Goal: Information Seeking & Learning: Learn about a topic

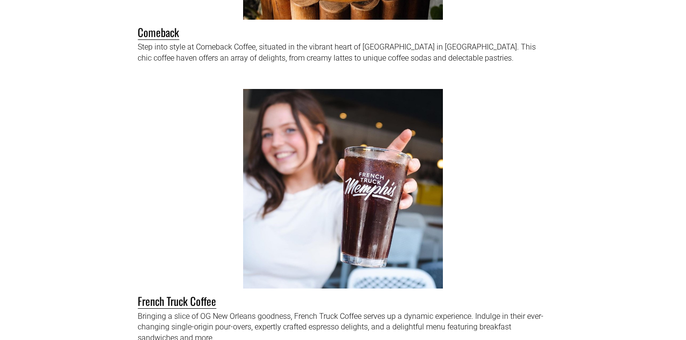
scroll to position [2485, 0]
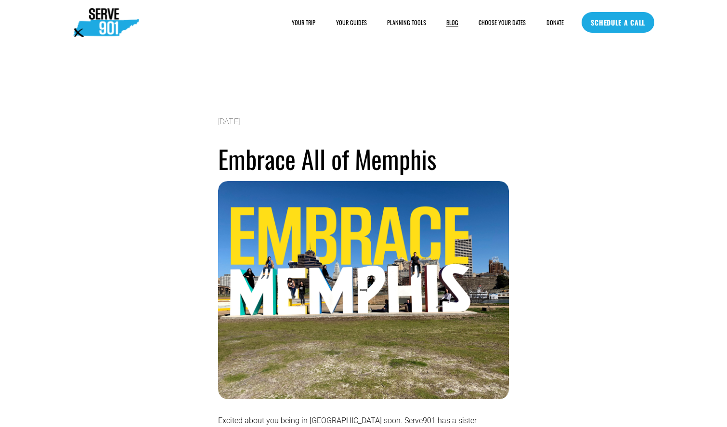
click at [449, 22] on link "BLOG" at bounding box center [452, 23] width 12 height 10
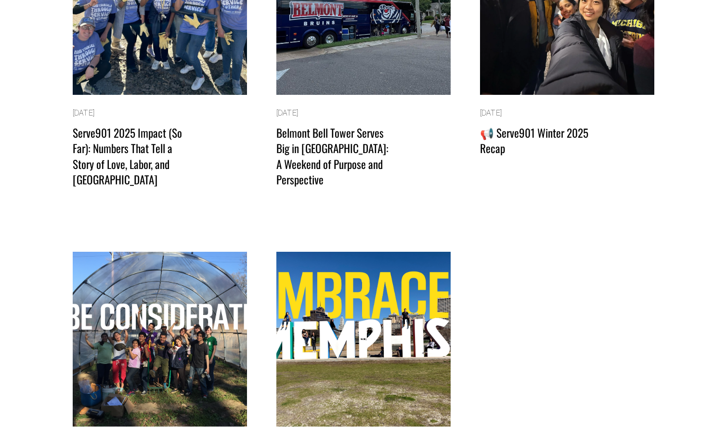
scroll to position [318, 0]
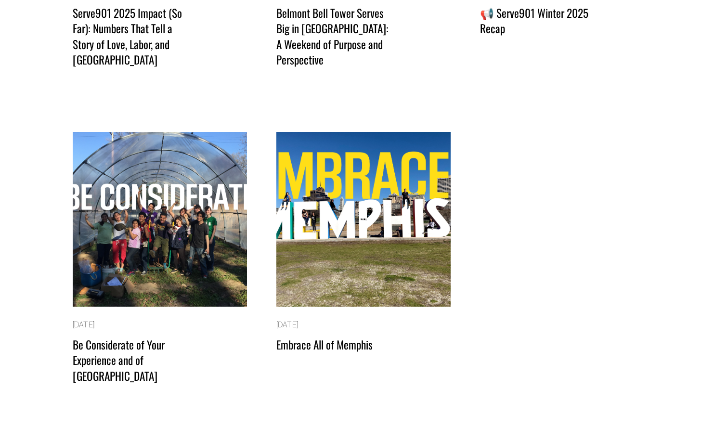
click at [365, 217] on img at bounding box center [363, 219] width 176 height 177
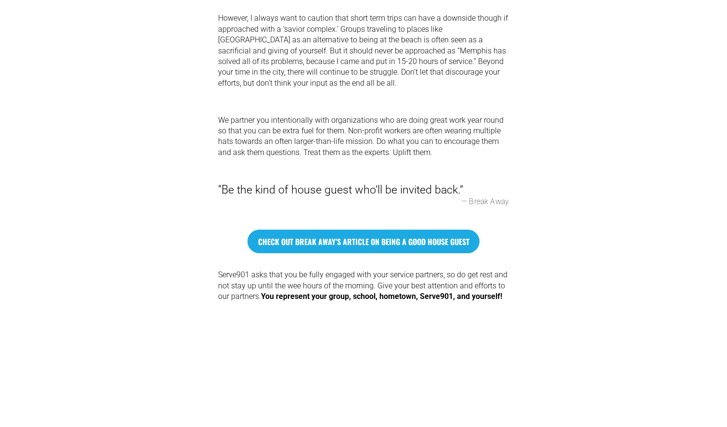
scroll to position [561, 0]
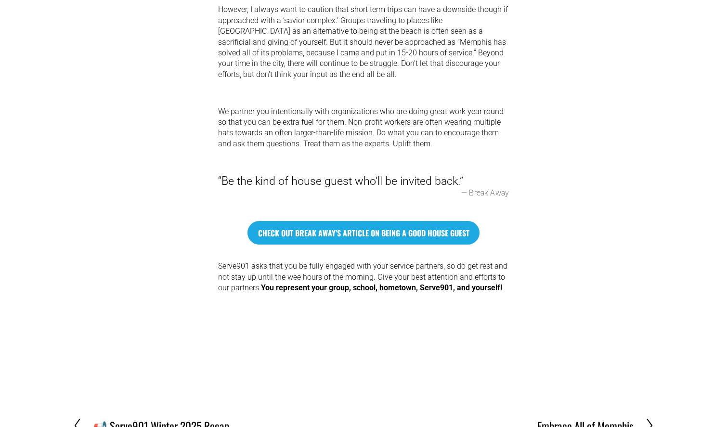
click at [402, 227] on span "check out Break away’s article on being a good house guest" at bounding box center [363, 233] width 211 height 12
